Goal: Transaction & Acquisition: Purchase product/service

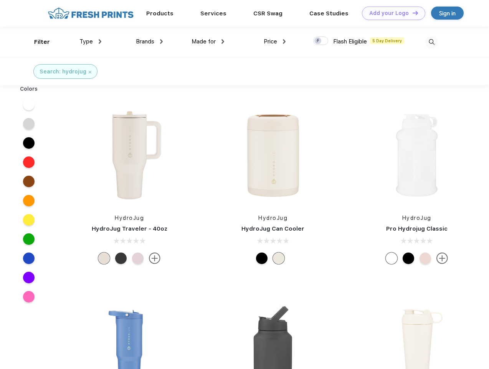
click at [391, 13] on link "Add your Logo Design Tool" at bounding box center [393, 13] width 63 height 13
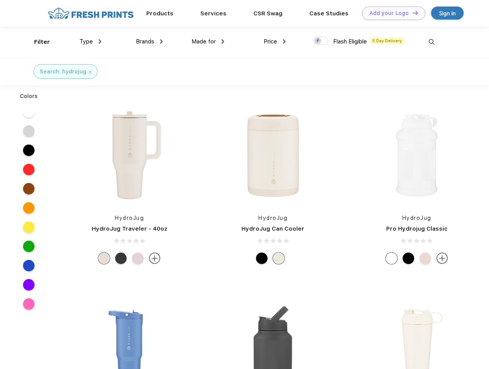
click at [0, 0] on div "Design Tool" at bounding box center [0, 0] width 0 height 0
click at [412, 13] on link "Add your Logo Design Tool" at bounding box center [393, 13] width 63 height 13
click at [37, 42] on div "Filter" at bounding box center [42, 42] width 16 height 9
click at [91, 41] on span "Type" at bounding box center [86, 41] width 13 height 7
click at [149, 41] on span "Brands" at bounding box center [145, 41] width 18 height 7
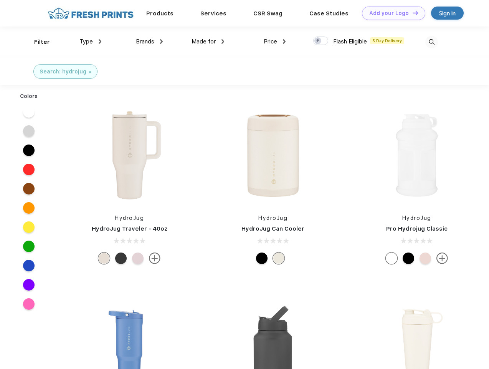
click at [208, 41] on span "Made for" at bounding box center [204, 41] width 24 height 7
click at [275, 41] on span "Price" at bounding box center [270, 41] width 13 height 7
click at [321, 41] on div at bounding box center [320, 40] width 15 height 8
click at [318, 41] on input "checkbox" at bounding box center [315, 38] width 5 height 5
click at [432, 42] on img at bounding box center [432, 42] width 13 height 13
